Goal: Check status: Check status

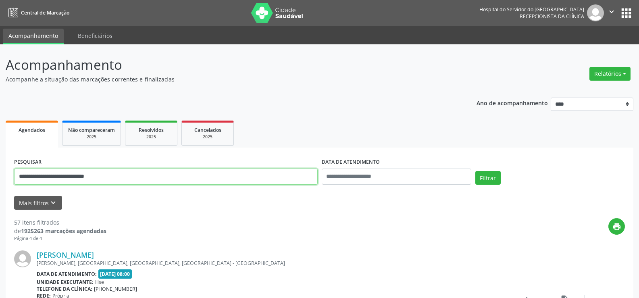
drag, startPoint x: 133, startPoint y: 181, endPoint x: 0, endPoint y: 169, distance: 133.1
paste input "text"
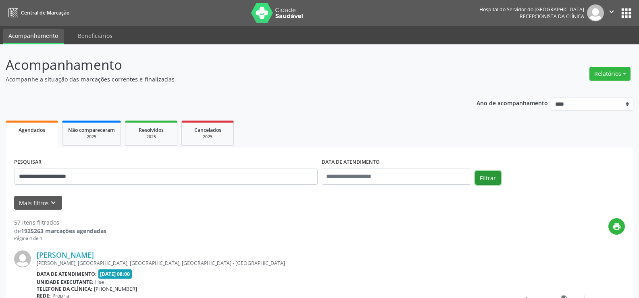
click at [493, 172] on button "Filtrar" at bounding box center [487, 178] width 25 height 14
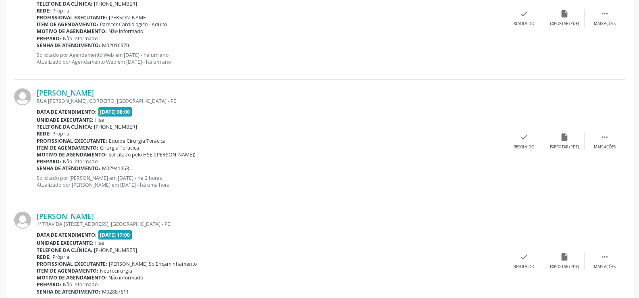
scroll to position [1348, 0]
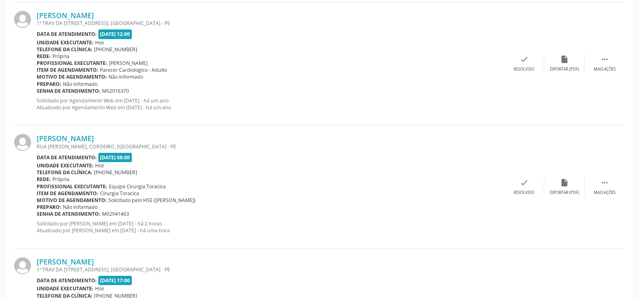
drag, startPoint x: 126, startPoint y: 137, endPoint x: 34, endPoint y: 138, distance: 91.9
click at [34, 138] on div "[PERSON_NAME] RUA CONCEICAO DE MELO, CORDEIRO, [GEOGRAPHIC_DATA] - PE Data de a…" at bounding box center [319, 186] width 611 height 123
copy div "[PERSON_NAME]"
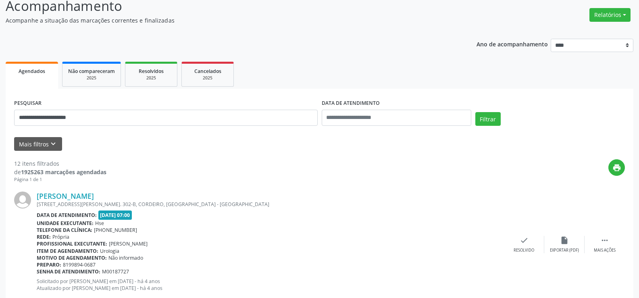
scroll to position [58, 0]
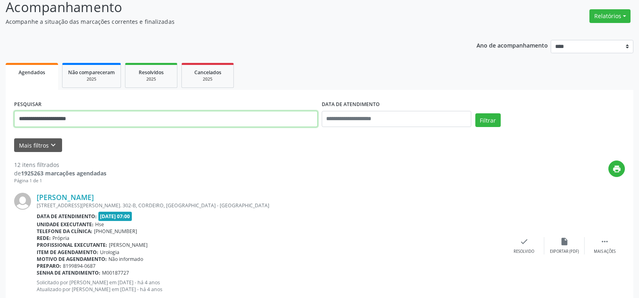
drag, startPoint x: 99, startPoint y: 119, endPoint x: 0, endPoint y: 120, distance: 98.8
paste input "**********"
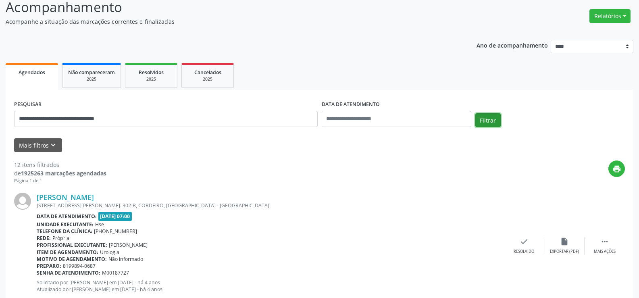
click at [495, 116] on button "Filtrar" at bounding box center [487, 120] width 25 height 14
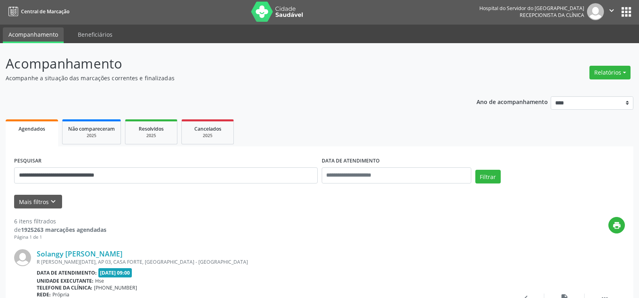
scroll to position [0, 0]
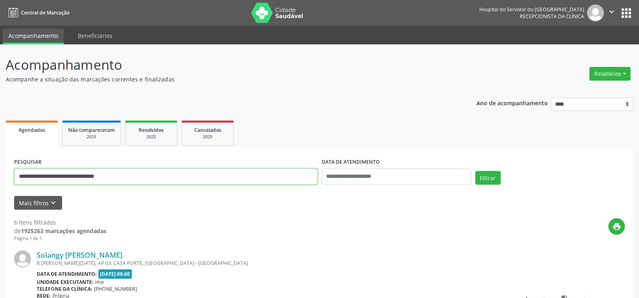
drag, startPoint x: 150, startPoint y: 177, endPoint x: 0, endPoint y: 177, distance: 150.4
click at [475, 171] on button "Filtrar" at bounding box center [487, 178] width 25 height 14
click at [72, 177] on input "**********" at bounding box center [166, 177] width 304 height 16
type input "**********"
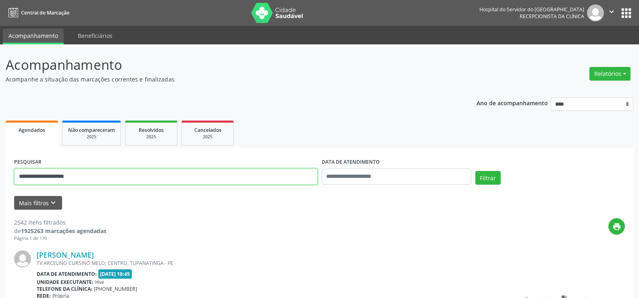
click at [475, 171] on button "Filtrar" at bounding box center [487, 178] width 25 height 14
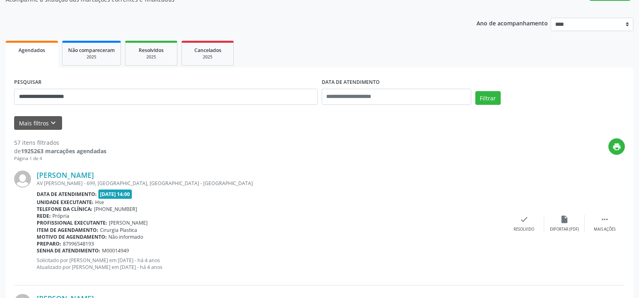
scroll to position [81, 0]
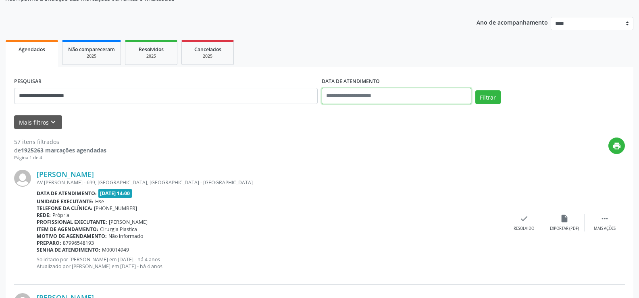
click at [347, 95] on input "text" at bounding box center [397, 96] width 150 height 16
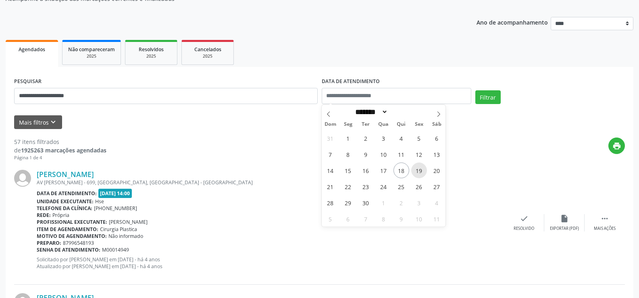
click at [419, 174] on span "19" at bounding box center [419, 170] width 16 height 16
type input "**********"
click at [419, 174] on span "19" at bounding box center [419, 170] width 16 height 16
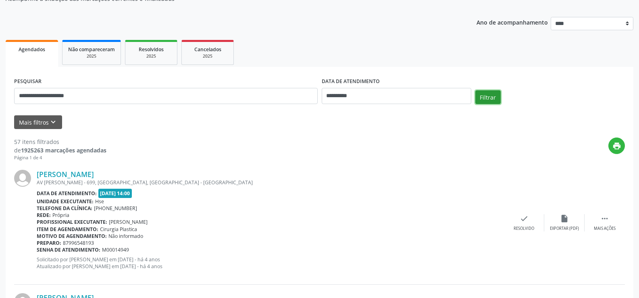
click at [490, 99] on button "Filtrar" at bounding box center [487, 97] width 25 height 14
drag, startPoint x: 143, startPoint y: 173, endPoint x: 35, endPoint y: 175, distance: 107.7
click at [35, 175] on div "[PERSON_NAME] [STREET_ADDRESS][PERSON_NAME][PERSON_NAME] Data de atendimento: […" at bounding box center [319, 222] width 611 height 123
copy div "[PERSON_NAME]"
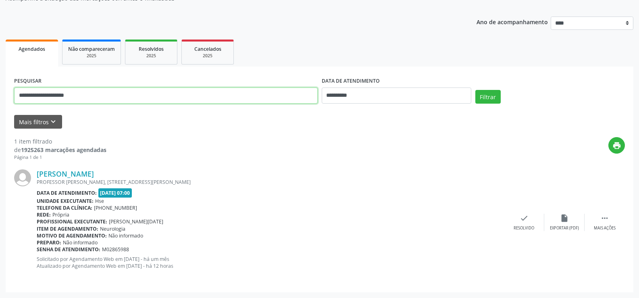
drag, startPoint x: 86, startPoint y: 96, endPoint x: 0, endPoint y: 97, distance: 86.3
click at [0, 97] on div "**********" at bounding box center [319, 130] width 639 height 335
paste input "*******"
type input "**********"
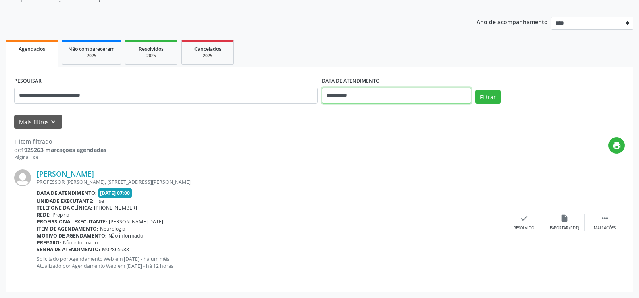
click at [375, 94] on input "**********" at bounding box center [397, 95] width 150 height 16
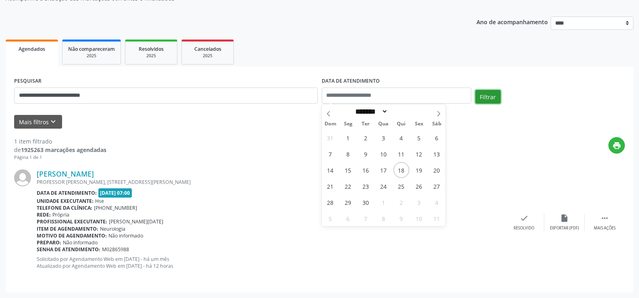
click at [491, 96] on button "Filtrar" at bounding box center [487, 97] width 25 height 14
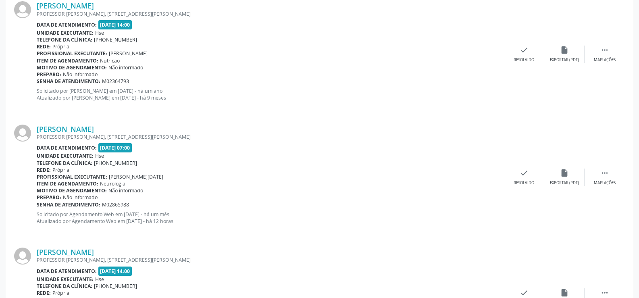
scroll to position [320, 0]
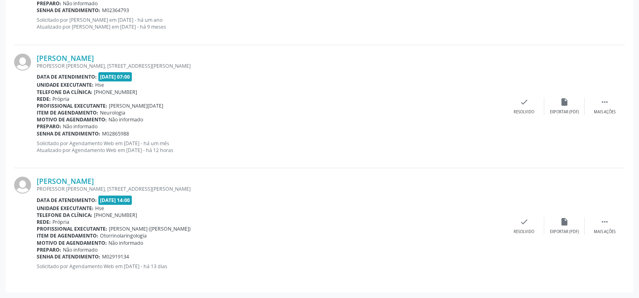
drag, startPoint x: 148, startPoint y: 180, endPoint x: 36, endPoint y: 180, distance: 111.7
click at [36, 180] on div "[PERSON_NAME] [STREET_ADDRESS][PERSON_NAME][PERSON_NAME] Data de atendimento: […" at bounding box center [319, 226] width 611 height 116
copy div "[PERSON_NAME]"
click at [94, 179] on link "[PERSON_NAME]" at bounding box center [65, 181] width 57 height 9
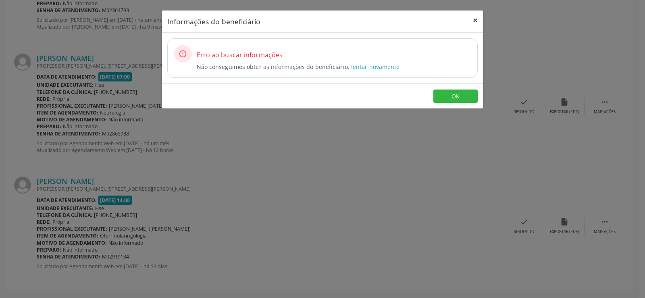
click at [475, 20] on button "×" at bounding box center [475, 20] width 16 height 20
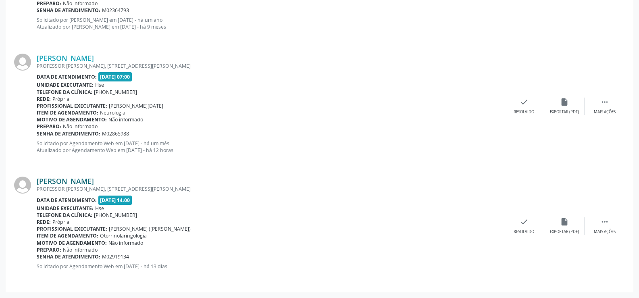
click at [94, 182] on link "[PERSON_NAME]" at bounding box center [65, 181] width 57 height 9
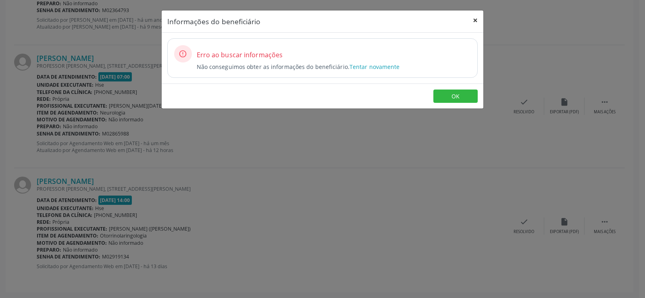
click at [474, 19] on button "×" at bounding box center [475, 20] width 16 height 20
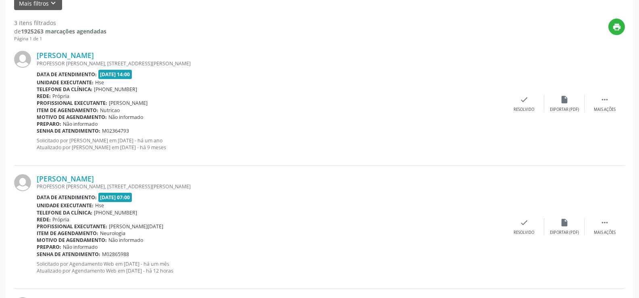
scroll to position [199, 0]
click at [94, 181] on link "[PERSON_NAME]" at bounding box center [65, 179] width 57 height 9
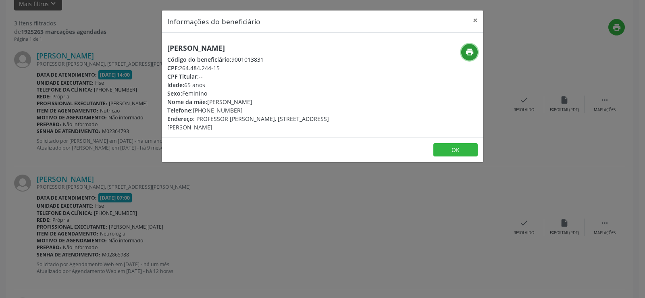
click at [471, 50] on icon "print" at bounding box center [469, 52] width 9 height 9
click at [476, 19] on button "×" at bounding box center [475, 20] width 16 height 20
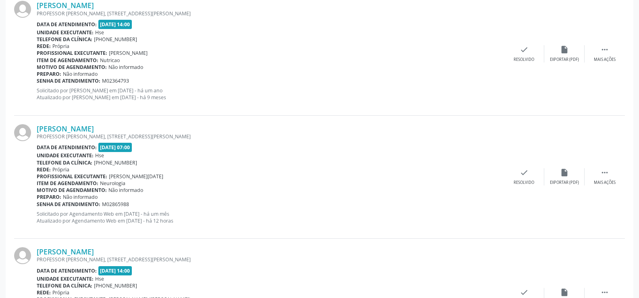
scroll to position [320, 0]
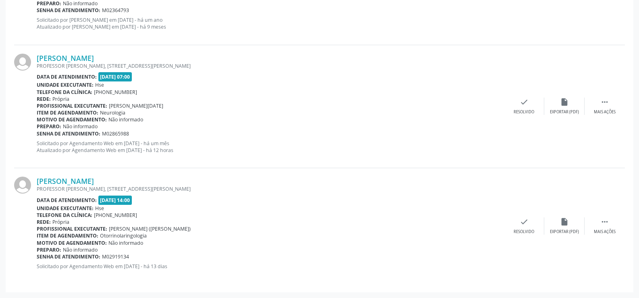
copy div "[PERSON_NAME]"
